Goal: Transaction & Acquisition: Download file/media

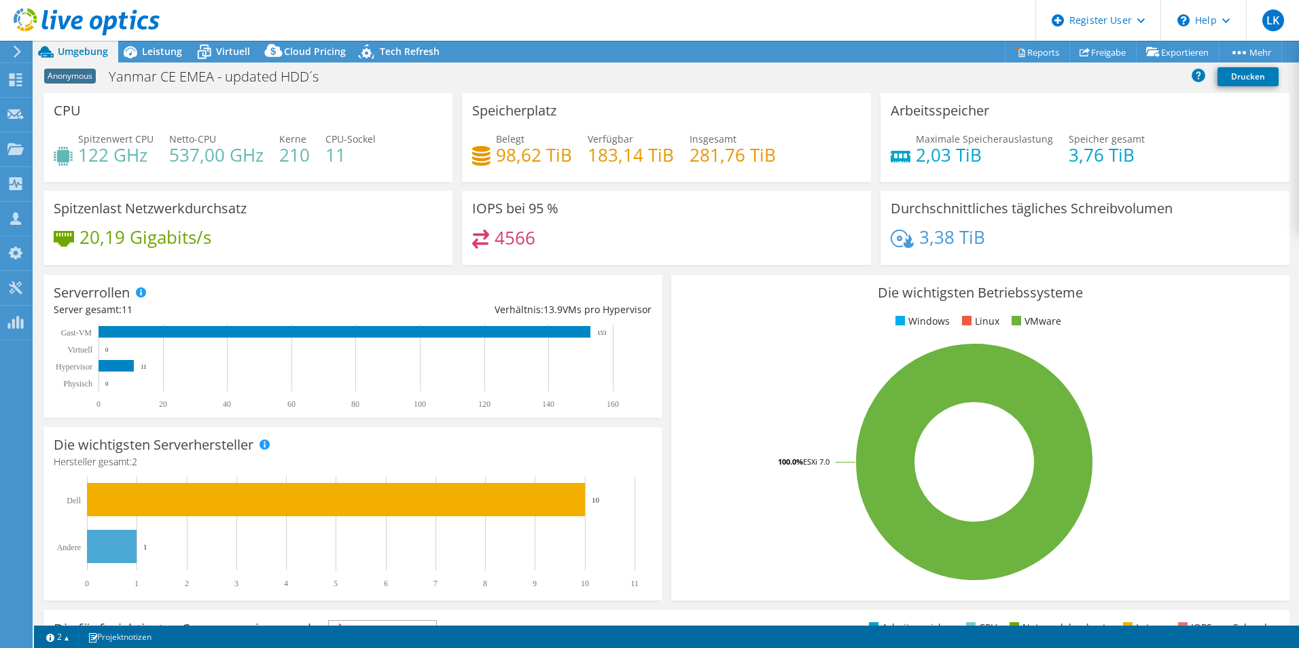
select select "USD"
click at [1040, 51] on link "Reports" at bounding box center [1037, 51] width 65 height 21
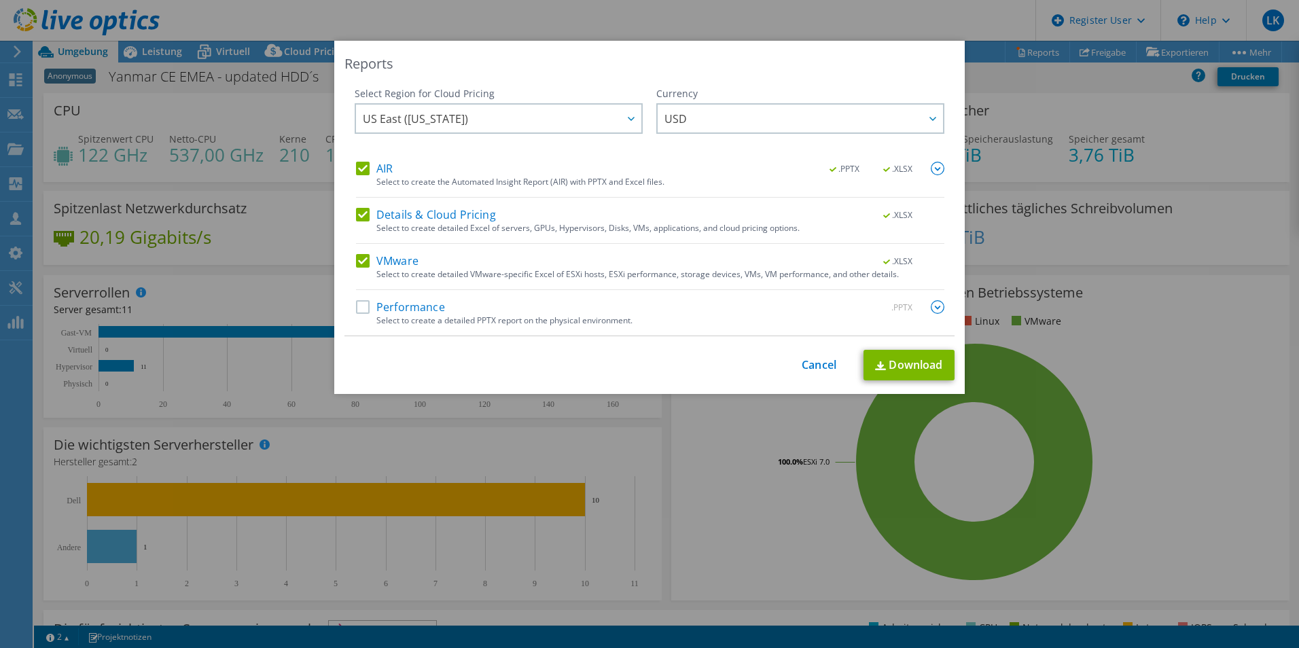
click at [1159, 125] on div "Reports Select Region for Cloud Pricing Asia Pacific (Hong Kong) Asia Pacific (…" at bounding box center [649, 324] width 1299 height 567
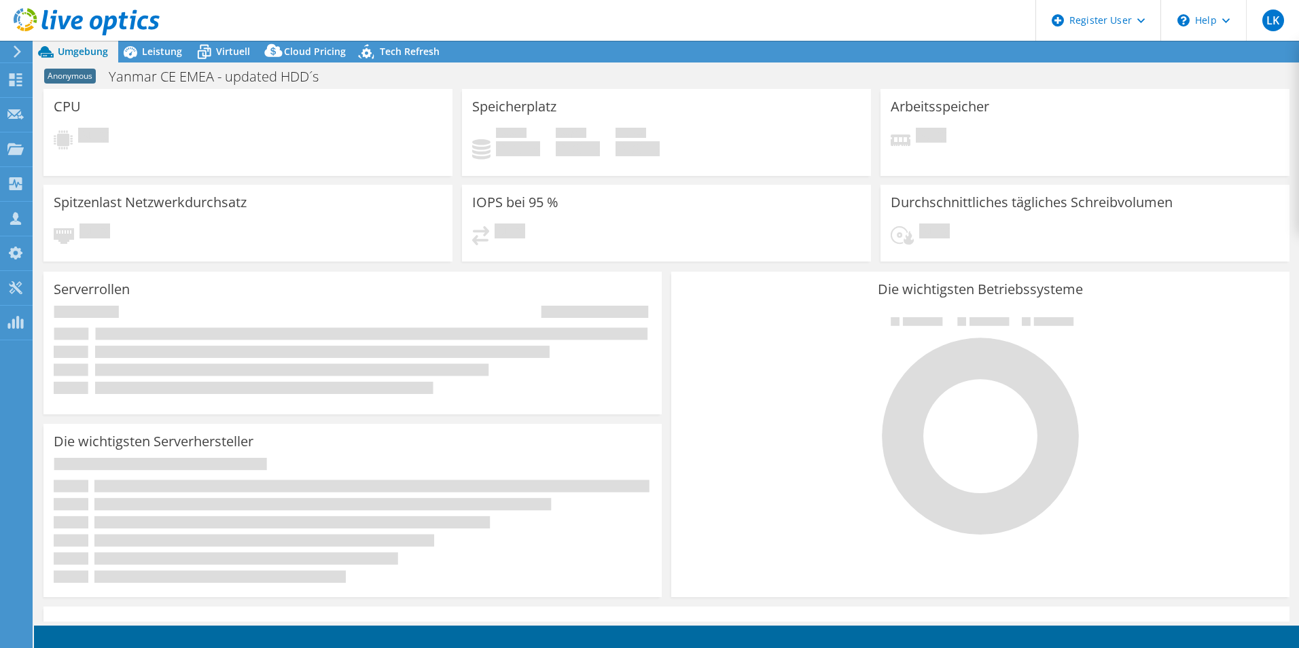
select select "USD"
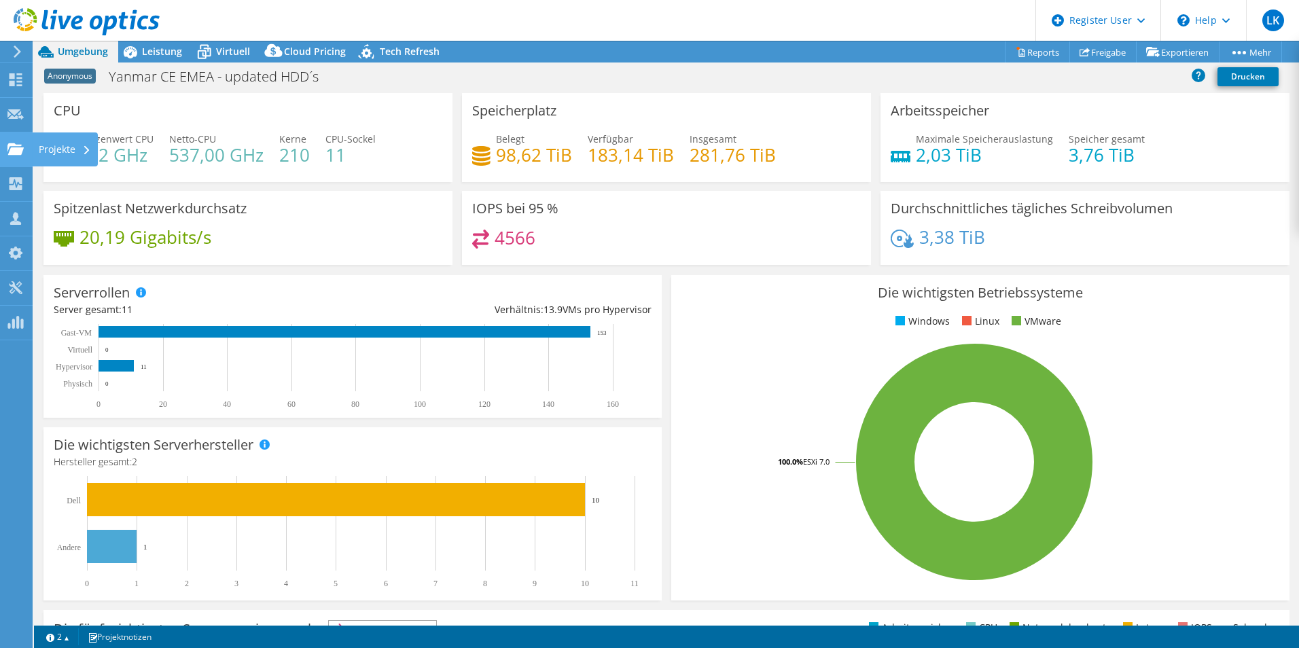
click at [14, 149] on use at bounding box center [15, 149] width 16 height 12
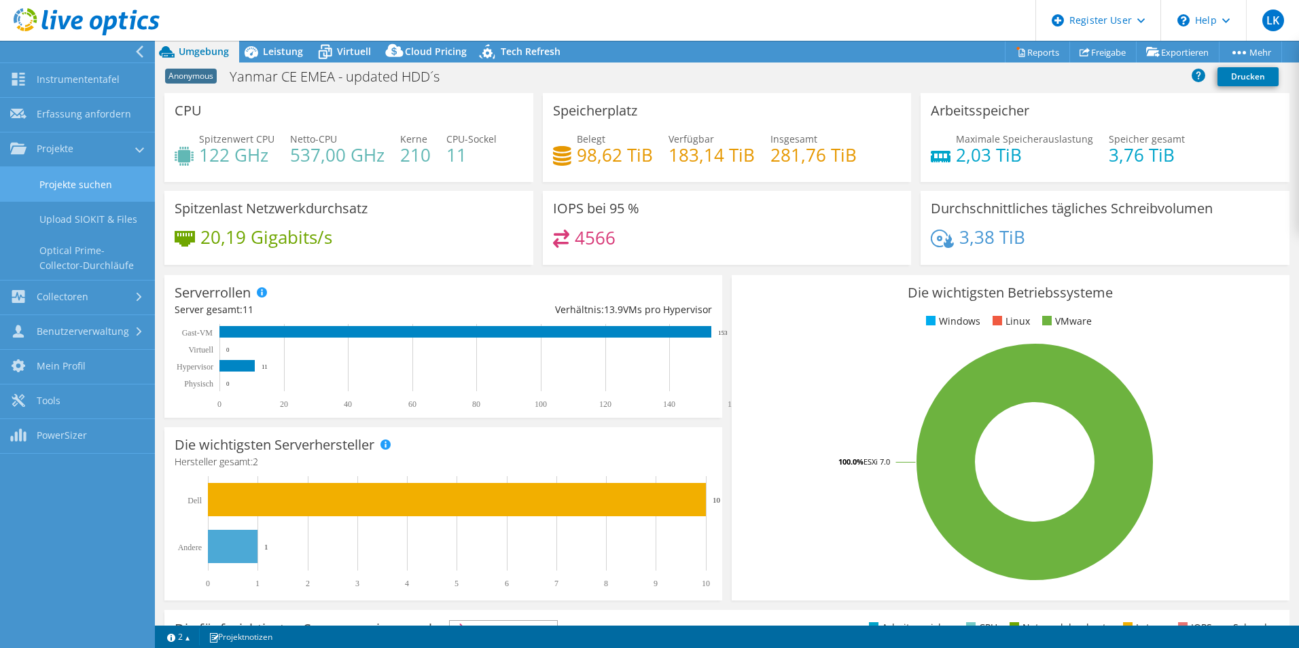
click at [33, 185] on link "Projekte suchen" at bounding box center [77, 184] width 155 height 35
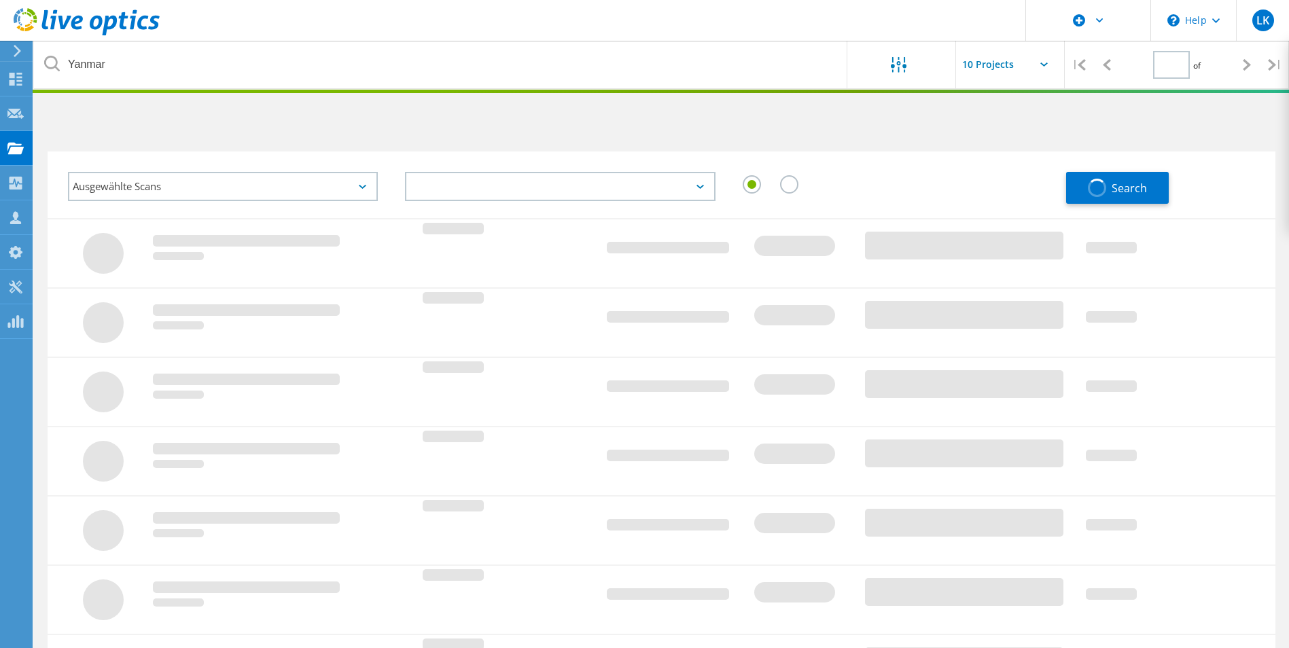
type input "1"
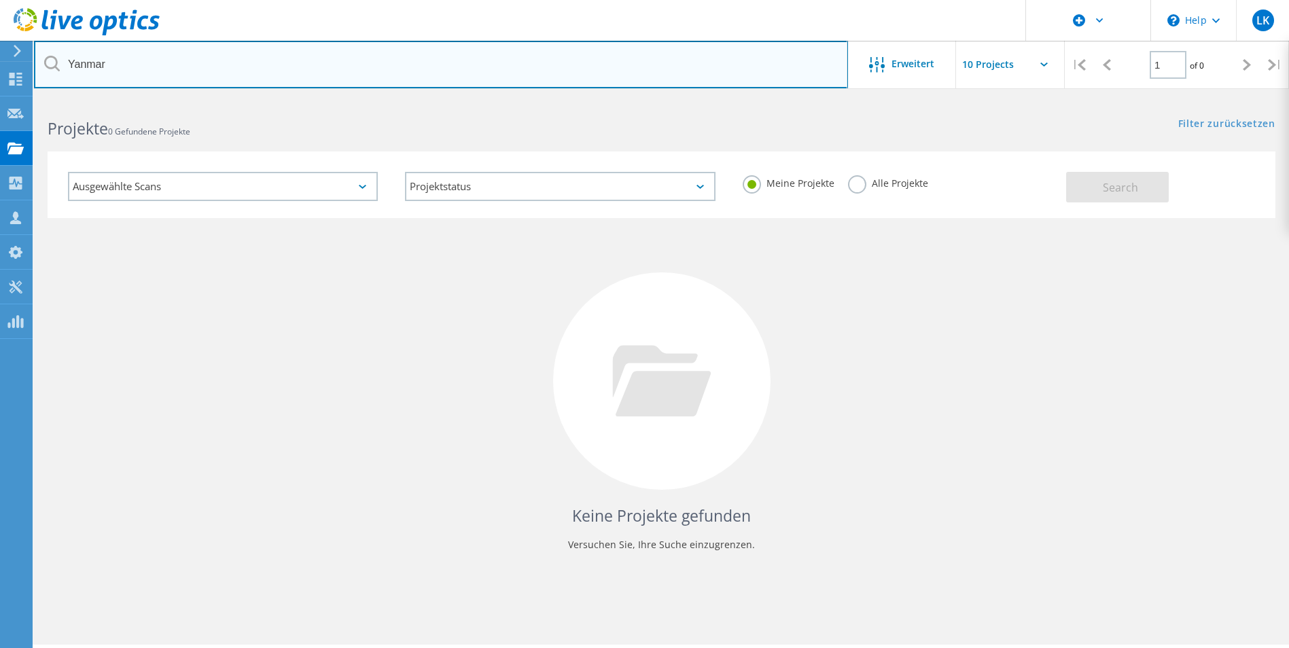
click at [87, 65] on input "Yanmar" at bounding box center [441, 65] width 814 height 48
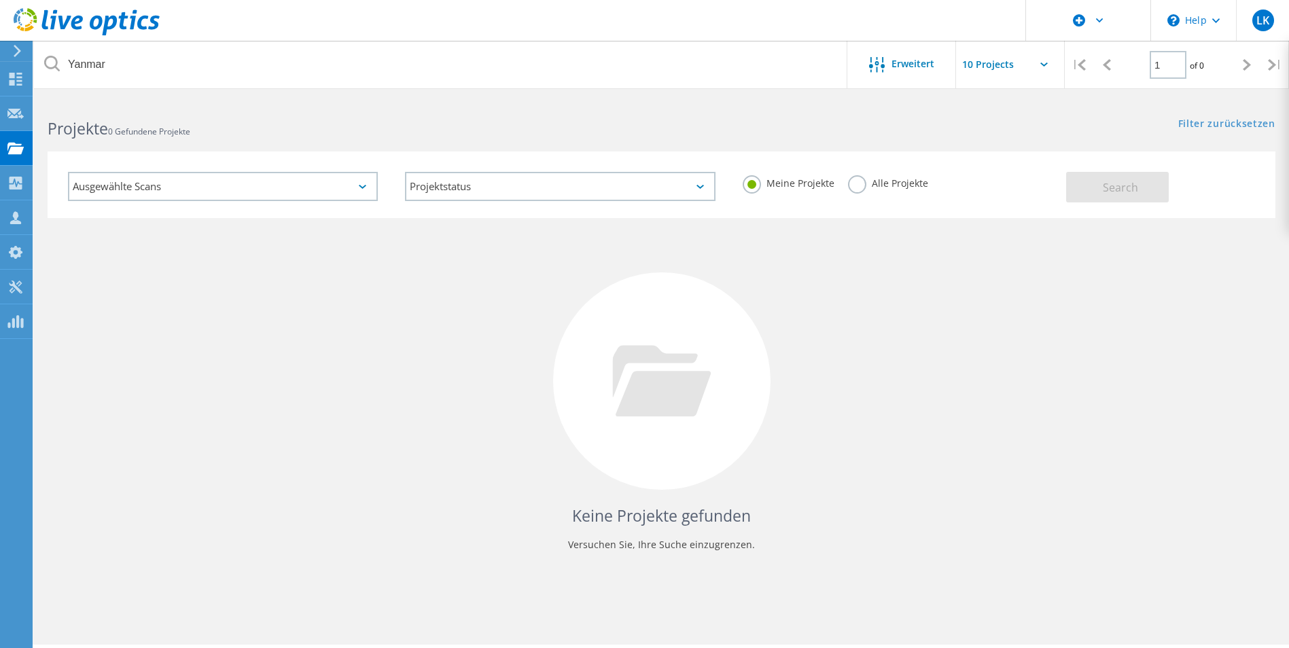
click at [850, 184] on label "Alle Projekte" at bounding box center [888, 181] width 80 height 13
click at [0, 0] on input "Alle Projekte" at bounding box center [0, 0] width 0 height 0
click at [1082, 193] on button "Search" at bounding box center [1117, 187] width 103 height 31
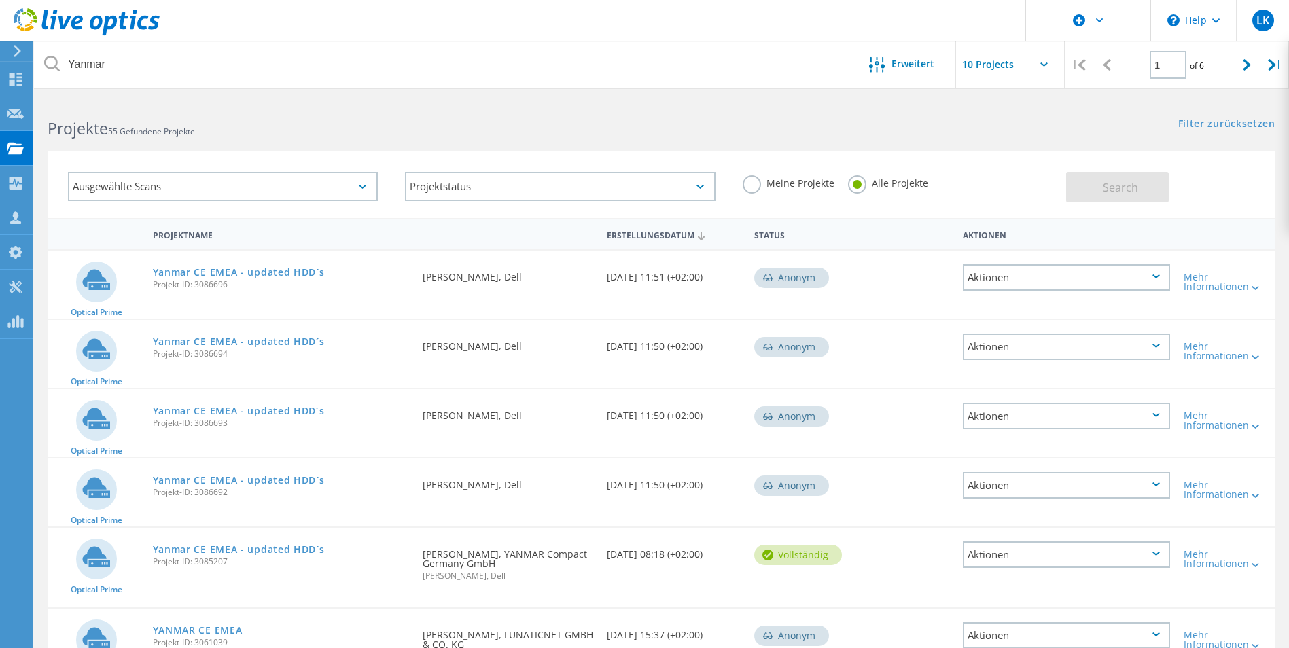
click at [794, 490] on div "Anonym" at bounding box center [791, 486] width 75 height 20
click at [766, 487] on icon at bounding box center [768, 485] width 10 height 7
click at [1220, 491] on div "Mehr Informationen" at bounding box center [1226, 489] width 85 height 19
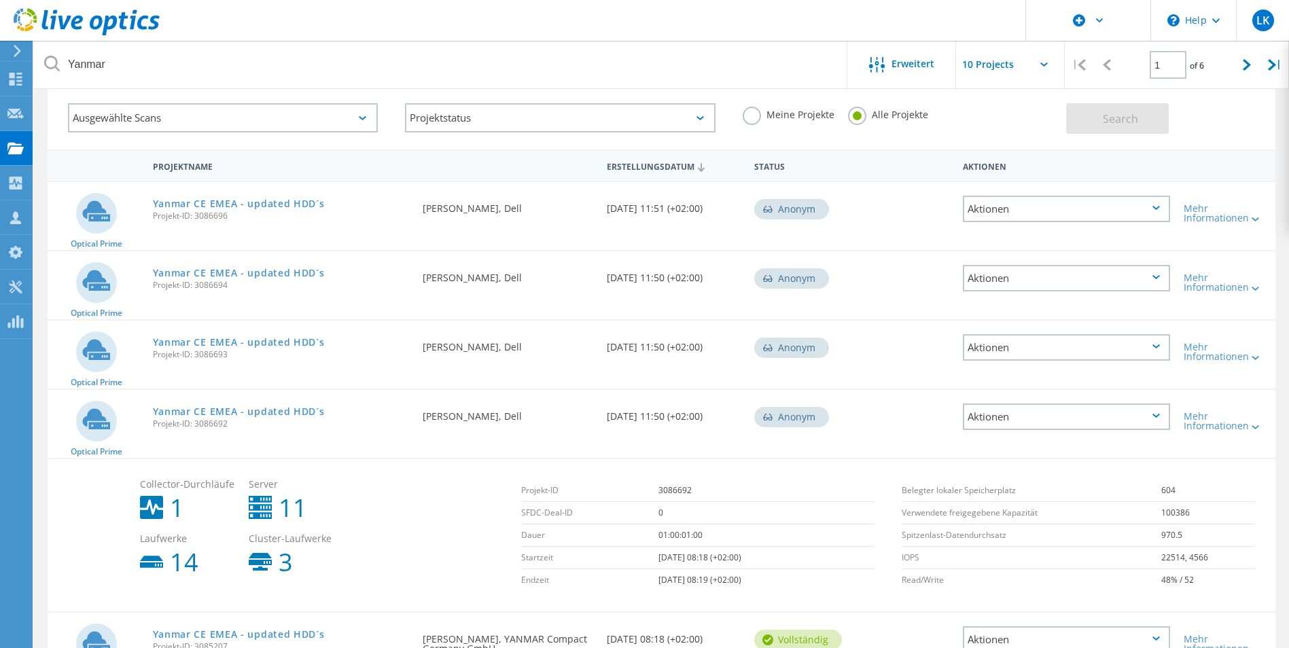
scroll to position [68, 0]
click at [1239, 427] on div "Mehr Informationen" at bounding box center [1226, 421] width 85 height 19
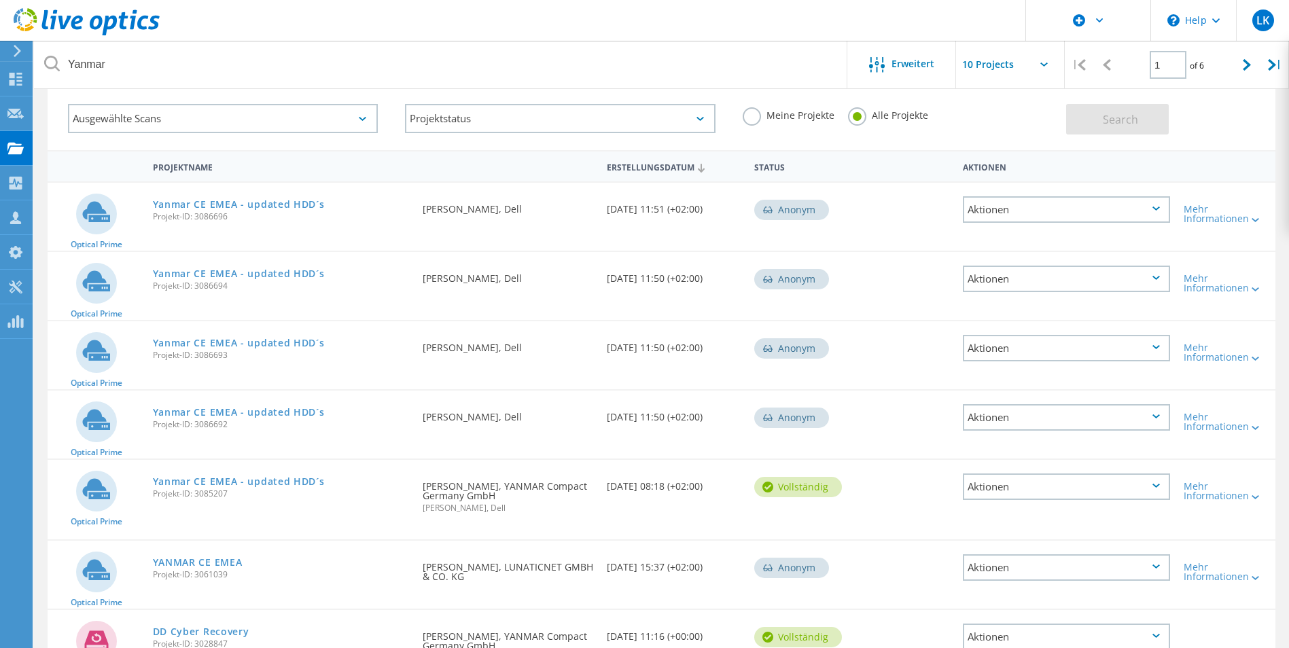
click at [1151, 415] on div "Aktionen" at bounding box center [1066, 417] width 207 height 26
click at [189, 483] on link "Yanmar CE EMEA - updated HDD´s" at bounding box center [239, 482] width 172 height 10
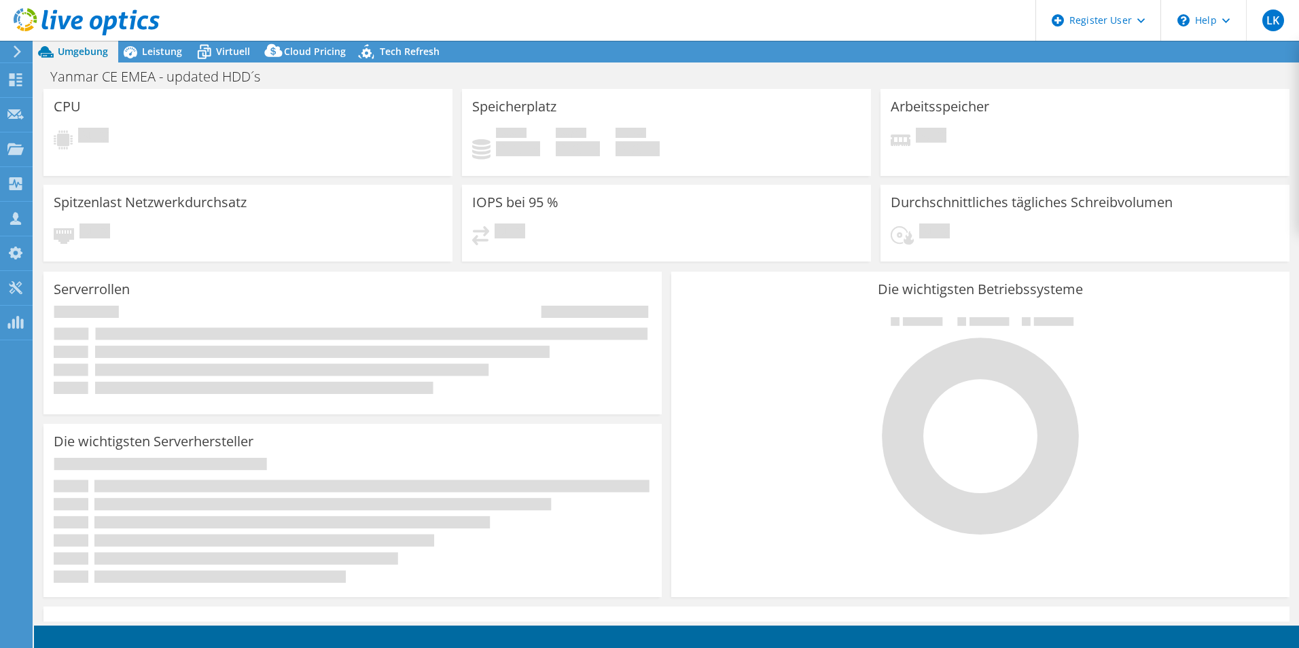
select select "USD"
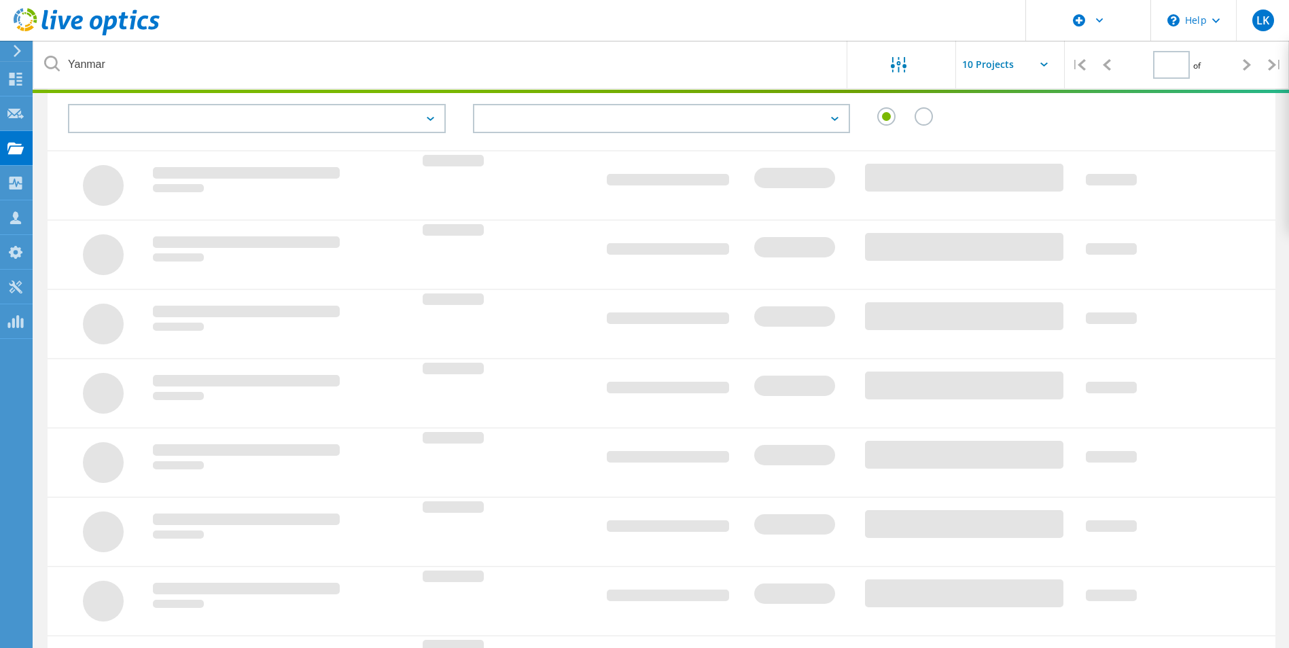
type input "1"
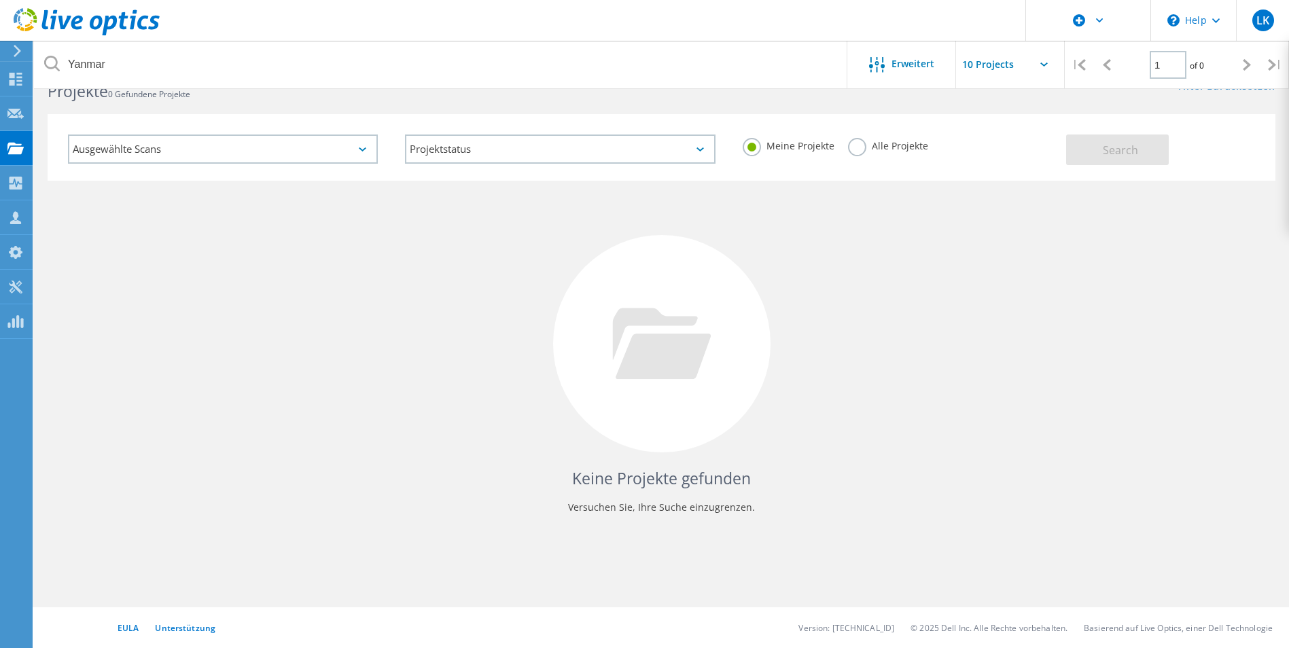
scroll to position [37, 0]
click at [848, 147] on label "Alle Projekte" at bounding box center [888, 144] width 80 height 13
click at [0, 0] on input "Alle Projekte" at bounding box center [0, 0] width 0 height 0
click at [1128, 150] on span "Search" at bounding box center [1120, 150] width 35 height 15
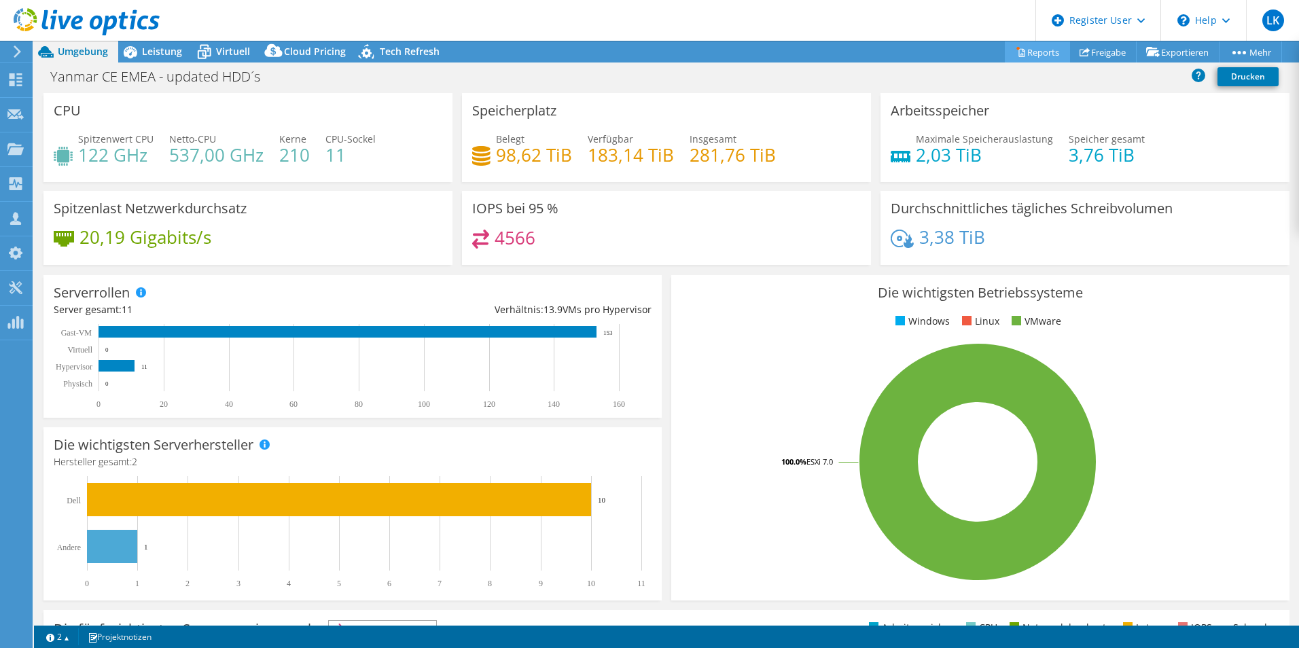
click at [1029, 54] on link "Reports" at bounding box center [1037, 51] width 65 height 21
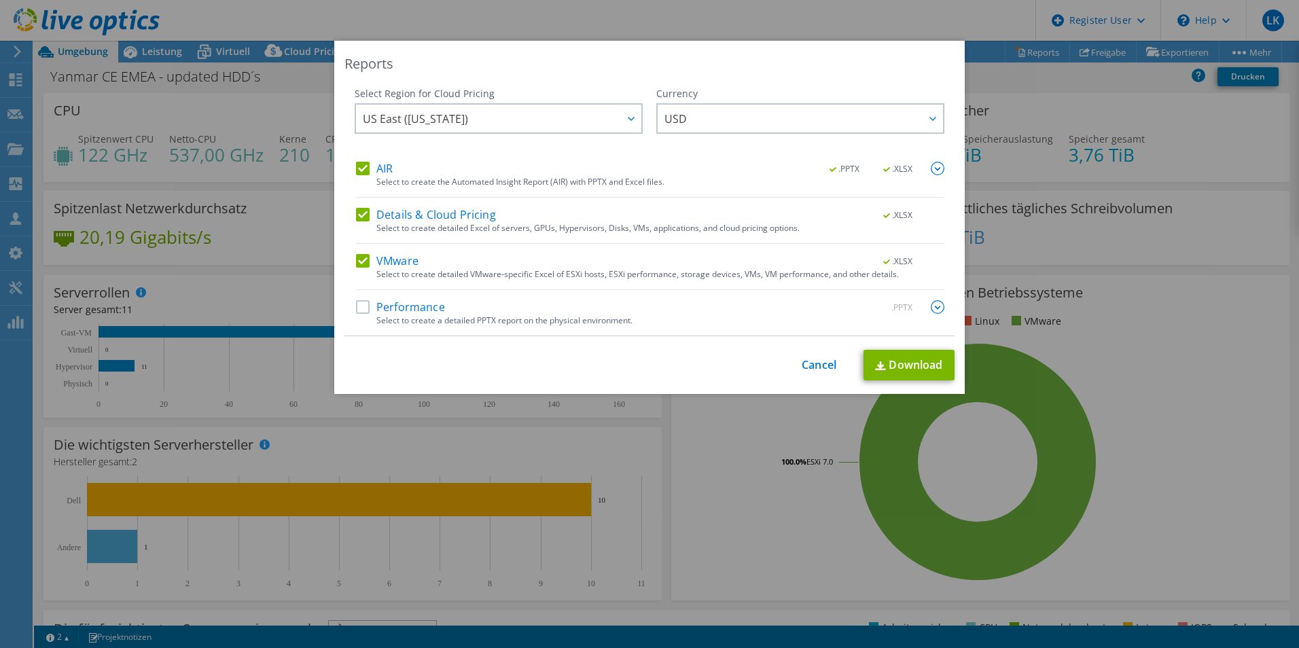
click at [357, 170] on label "AIR" at bounding box center [374, 169] width 37 height 14
click at [0, 0] on input "AIR" at bounding box center [0, 0] width 0 height 0
click at [356, 211] on label "Details & Cloud Pricing" at bounding box center [426, 215] width 140 height 14
click at [0, 0] on input "Details & Cloud Pricing" at bounding box center [0, 0] width 0 height 0
click at [904, 367] on link "Download" at bounding box center [909, 365] width 91 height 31
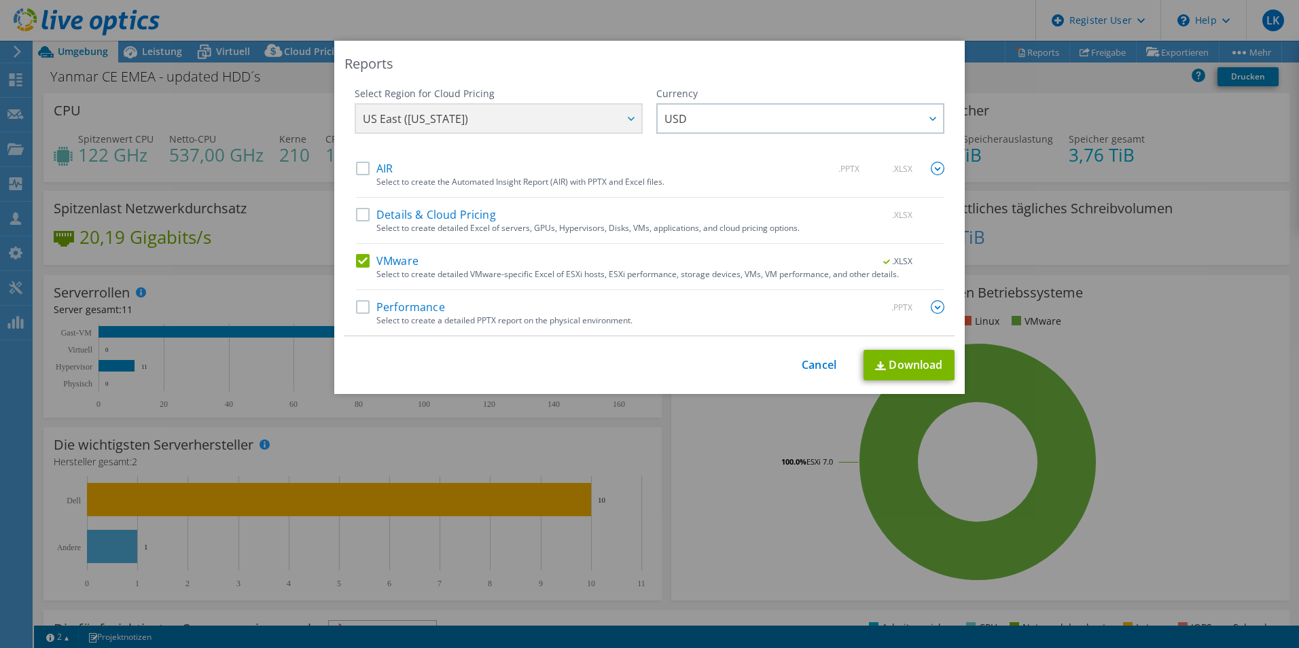
click at [1137, 354] on div "Reports Select Region for Cloud Pricing Asia Pacific (Hong Kong) Asia Pacific (…" at bounding box center [649, 324] width 1299 height 567
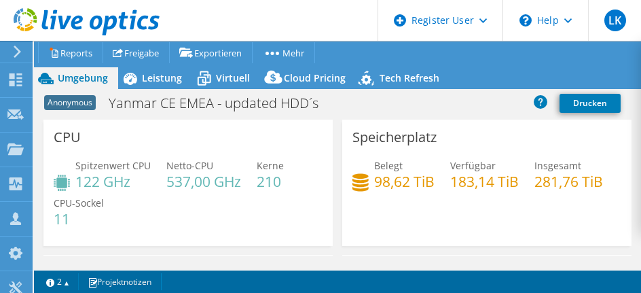
select select "USD"
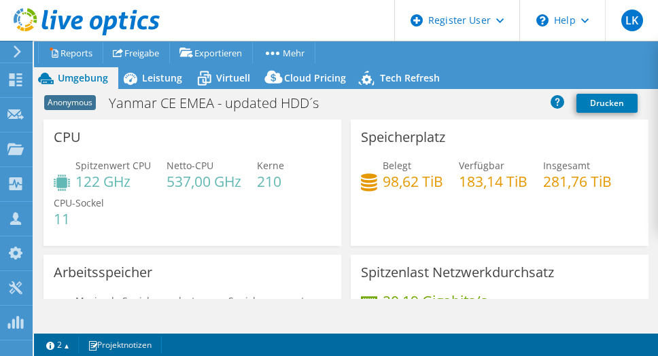
select select "USD"
